Goal: Task Accomplishment & Management: Manage account settings

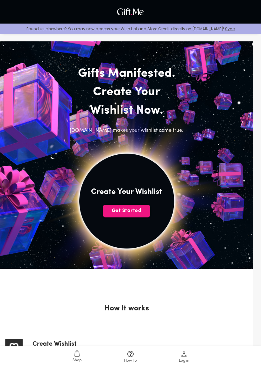
scroll to position [2, 0]
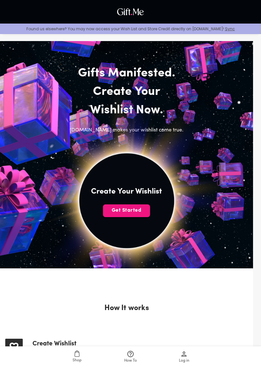
click at [137, 210] on span "Get Started" at bounding box center [126, 210] width 47 height 7
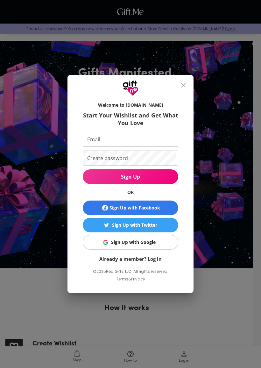
click at [160, 240] on span "Sign Up with Google" at bounding box center [130, 242] width 88 height 7
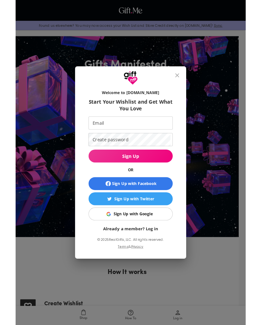
scroll to position [19, 0]
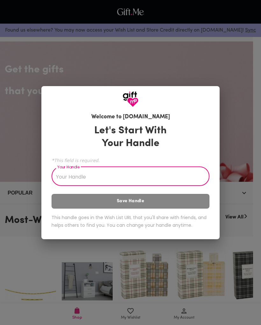
click at [187, 176] on input "Your Handle" at bounding box center [127, 177] width 151 height 18
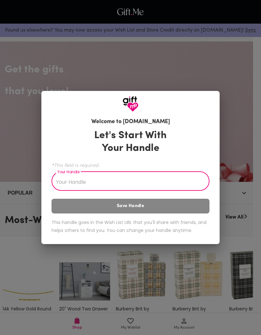
type input "J"
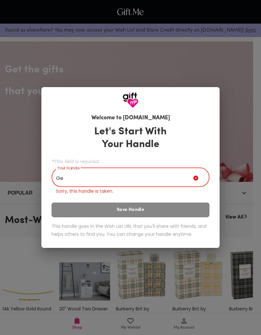
type input "G"
type input "L"
click at [33, 162] on div "Welcome to Gift.me Let's Start With Your Handle *This field is required. Your H…" at bounding box center [130, 167] width 261 height 335
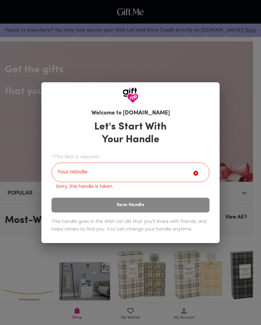
click at [66, 173] on input "Your Handle" at bounding box center [123, 173] width 142 height 18
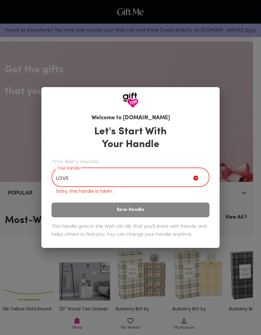
click at [25, 180] on div "Welcome to Gift.me Let's Start With Your Handle *This field is required. Your H…" at bounding box center [130, 167] width 261 height 335
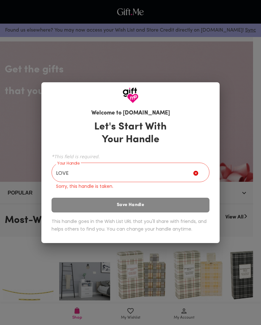
click at [64, 204] on div "Let's Start With Your Handle *This field is required. Your Handle LOVE Your Han…" at bounding box center [131, 178] width 158 height 120
click at [72, 174] on input "LOVE" at bounding box center [123, 173] width 142 height 18
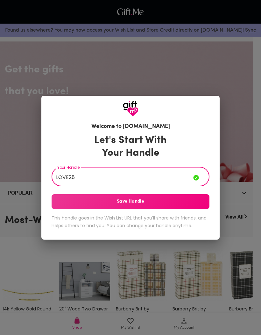
type input "LOVE28"
click at [19, 173] on div "Welcome to Gift.me Let's Start With Your Handle Your Handle LOVE28 Your Handle …" at bounding box center [130, 167] width 261 height 335
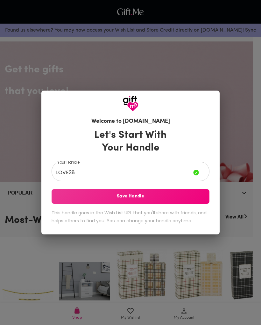
click at [67, 196] on span "Save Handle" at bounding box center [131, 196] width 158 height 7
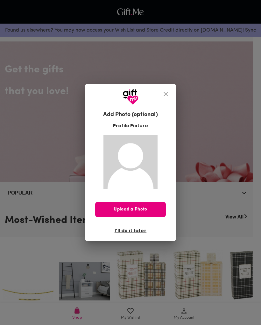
click at [140, 231] on span "I'll do it later" at bounding box center [131, 230] width 32 height 7
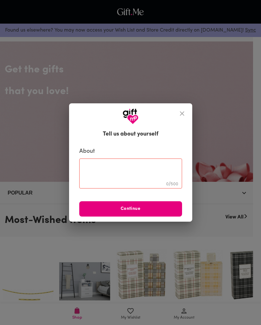
click at [184, 110] on button "close" at bounding box center [182, 113] width 15 height 15
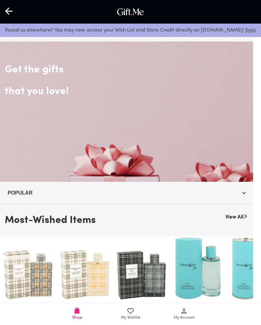
click at [10, 15] on icon at bounding box center [9, 11] width 8 height 8
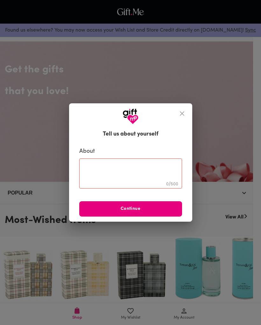
click at [178, 114] on icon "close" at bounding box center [182, 114] width 8 height 8
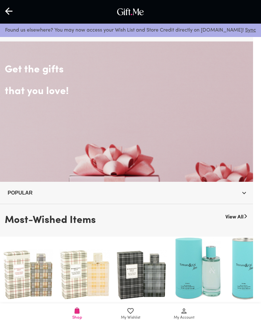
click at [12, 19] on div at bounding box center [9, 12] width 18 height 20
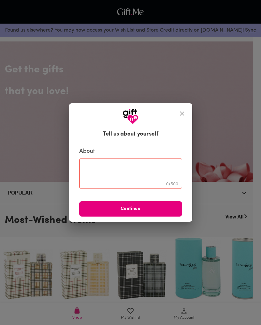
click at [180, 112] on icon "close" at bounding box center [182, 114] width 8 height 8
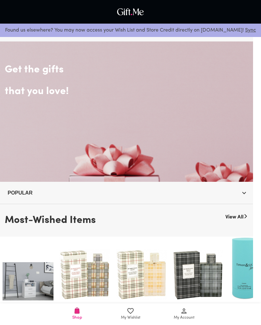
click at [188, 318] on span "My Account" at bounding box center [184, 318] width 21 height 6
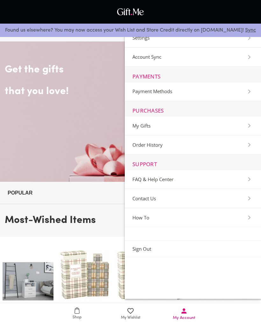
scroll to position [29, 0]
click at [192, 254] on Out-Section "Sign Out" at bounding box center [193, 248] width 136 height 17
